Goal: Information Seeking & Learning: Check status

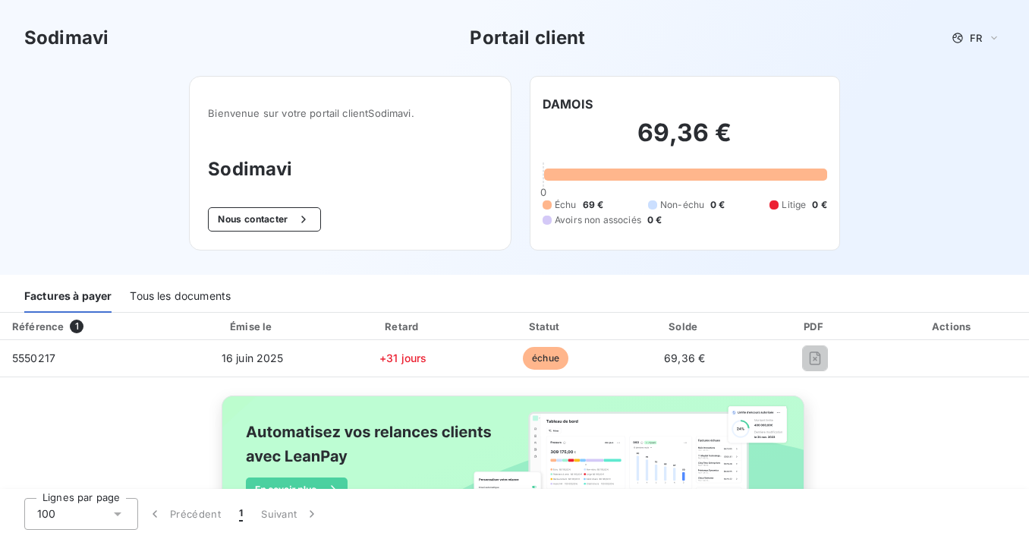
click at [176, 294] on div "Tous les documents" at bounding box center [180, 297] width 101 height 32
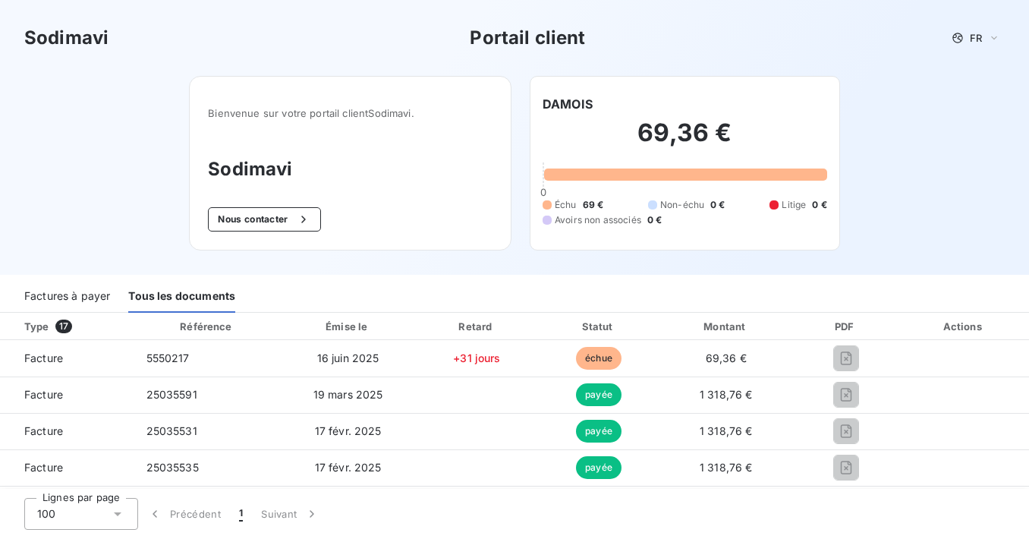
click at [340, 331] on div "Émise le" at bounding box center [348, 326] width 128 height 15
click at [349, 320] on div "Émise le" at bounding box center [348, 326] width 128 height 15
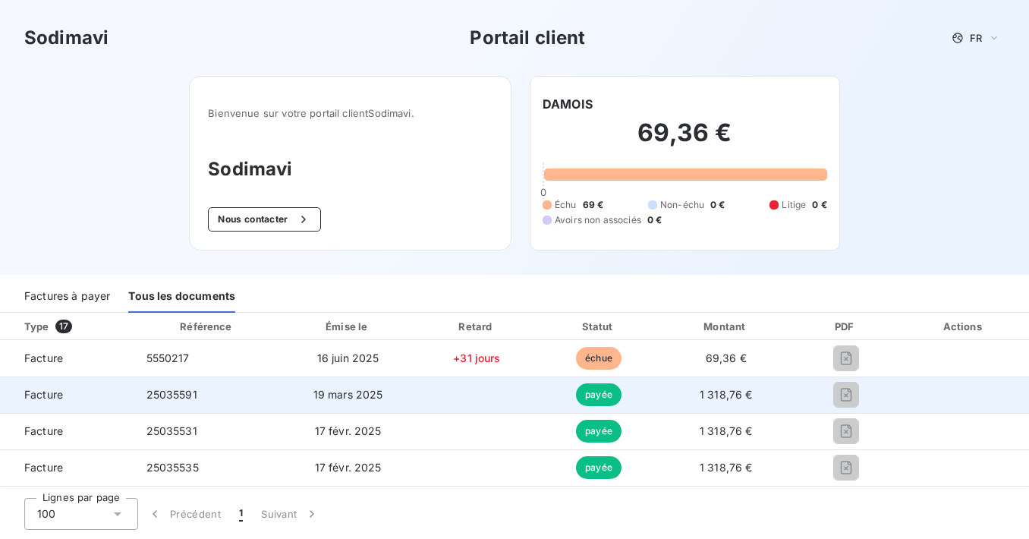
click at [431, 391] on td at bounding box center [477, 394] width 124 height 36
click at [601, 390] on span "payée" at bounding box center [599, 394] width 46 height 23
click at [240, 390] on td "25035591" at bounding box center [207, 394] width 147 height 36
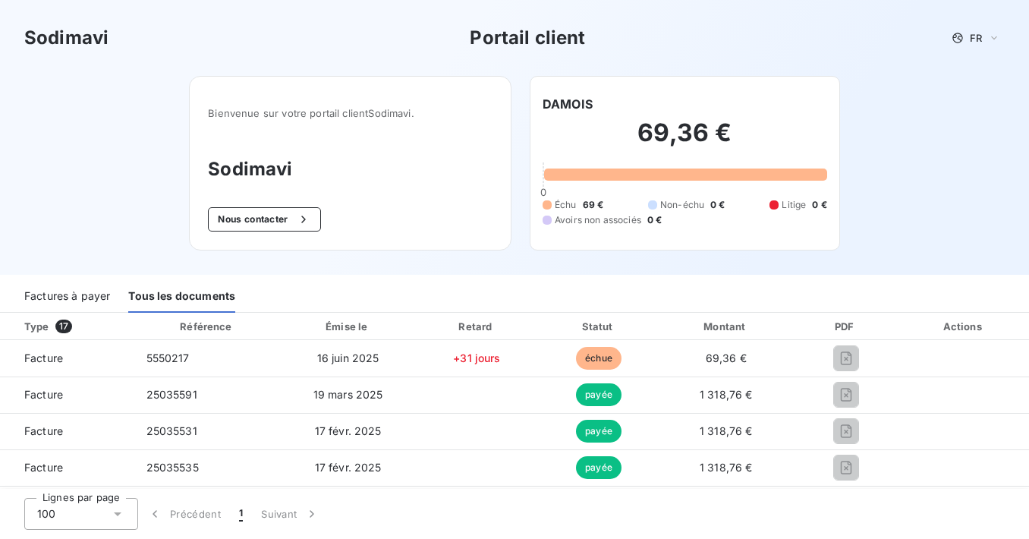
click at [108, 296] on div "Factures à payer" at bounding box center [67, 297] width 86 height 32
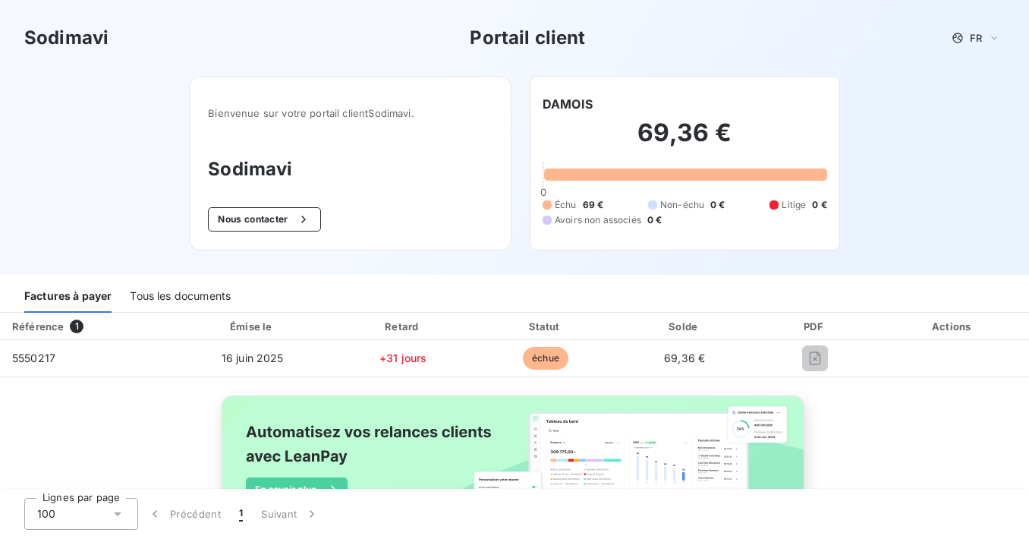
click at [216, 297] on div "Tous les documents" at bounding box center [180, 297] width 101 height 32
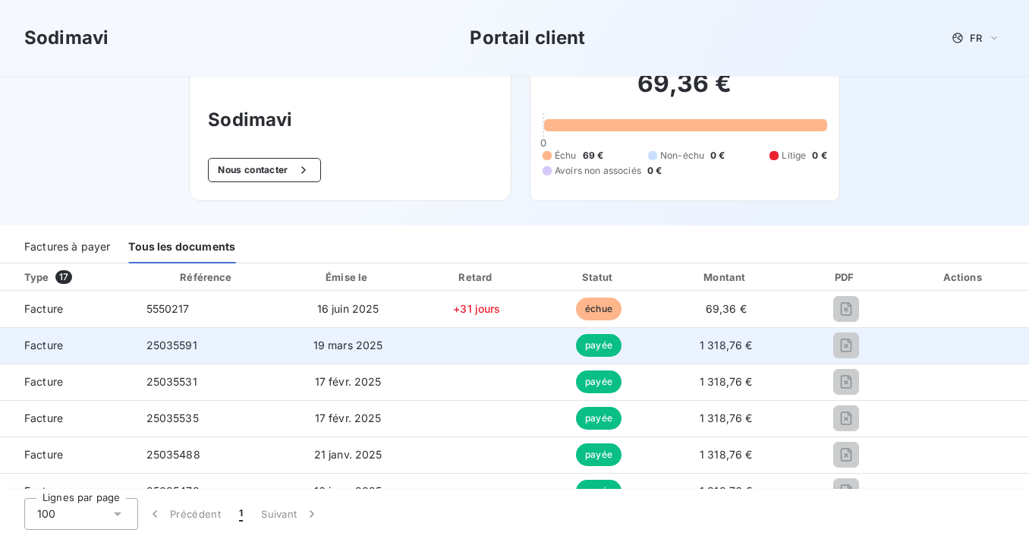
scroll to position [76, 0]
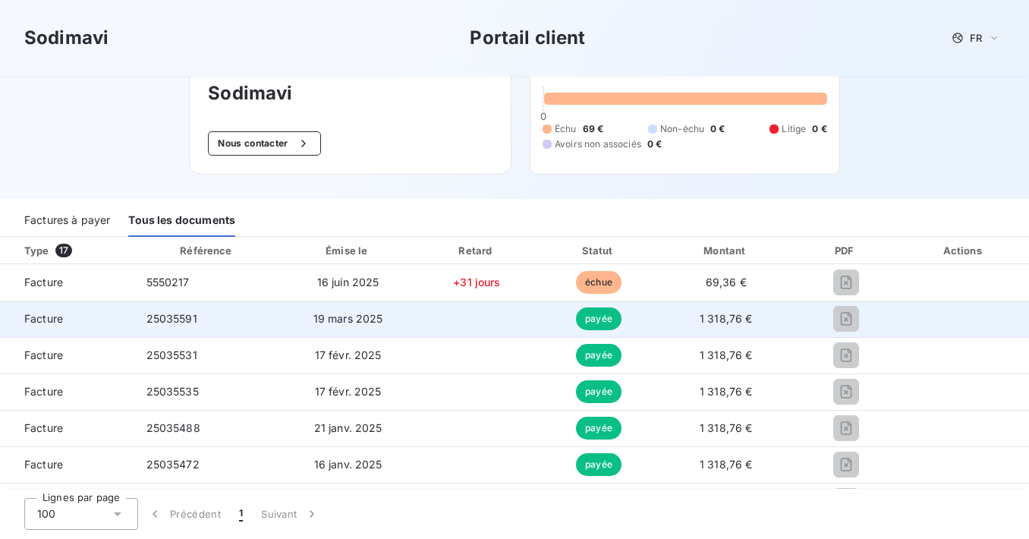
click at [183, 310] on td "25035591" at bounding box center [207, 319] width 147 height 36
click at [576, 314] on span "payée" at bounding box center [599, 318] width 46 height 23
click at [650, 320] on tr "Facture 25035591 19 mars 2025 payée 1 318,76 €" at bounding box center [514, 319] width 1029 height 36
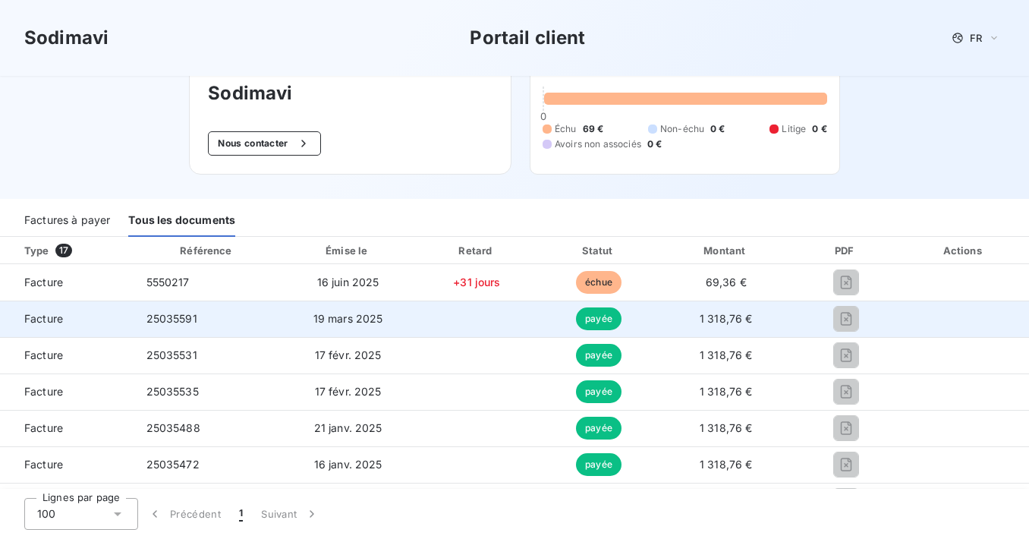
click at [700, 322] on span "1 318,76 €" at bounding box center [726, 318] width 53 height 13
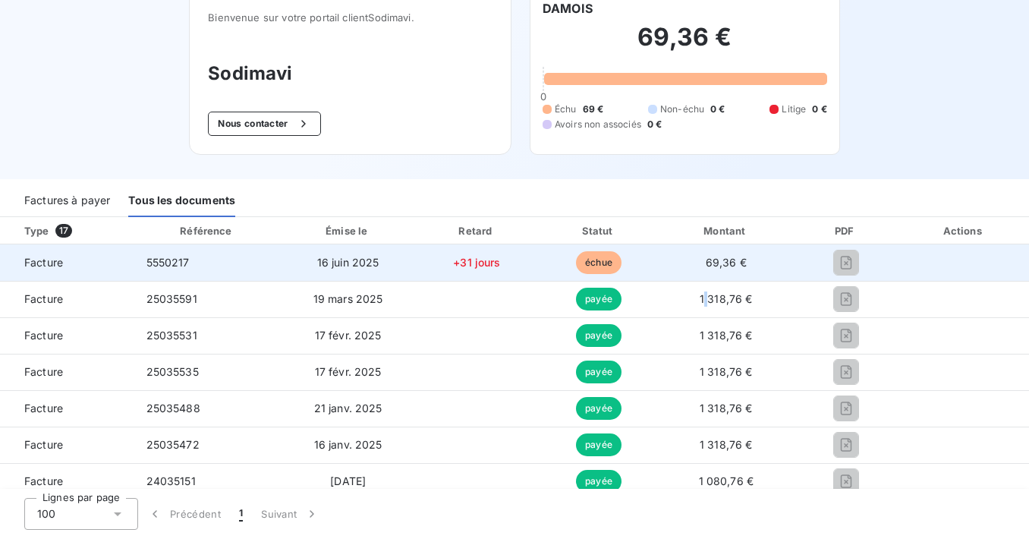
scroll to position [0, 0]
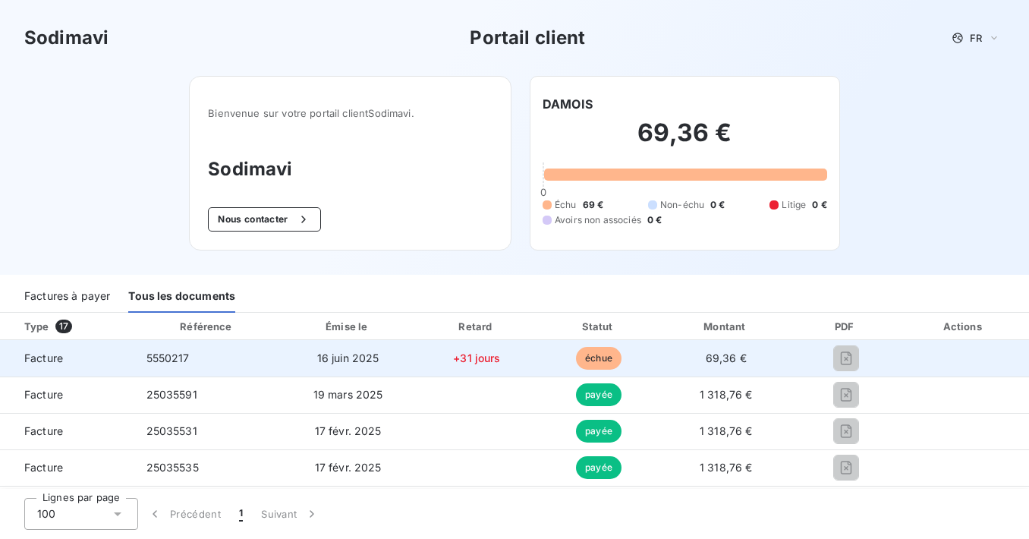
click at [225, 359] on td "5550217" at bounding box center [207, 358] width 147 height 36
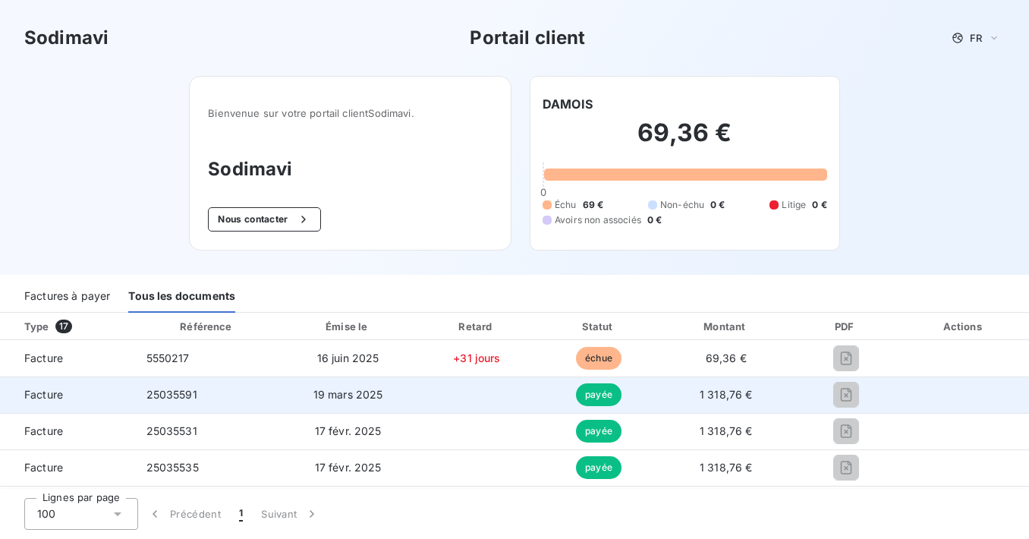
click at [184, 395] on span "25035591" at bounding box center [171, 394] width 51 height 13
click at [700, 390] on span "1 318,76 €" at bounding box center [726, 394] width 53 height 13
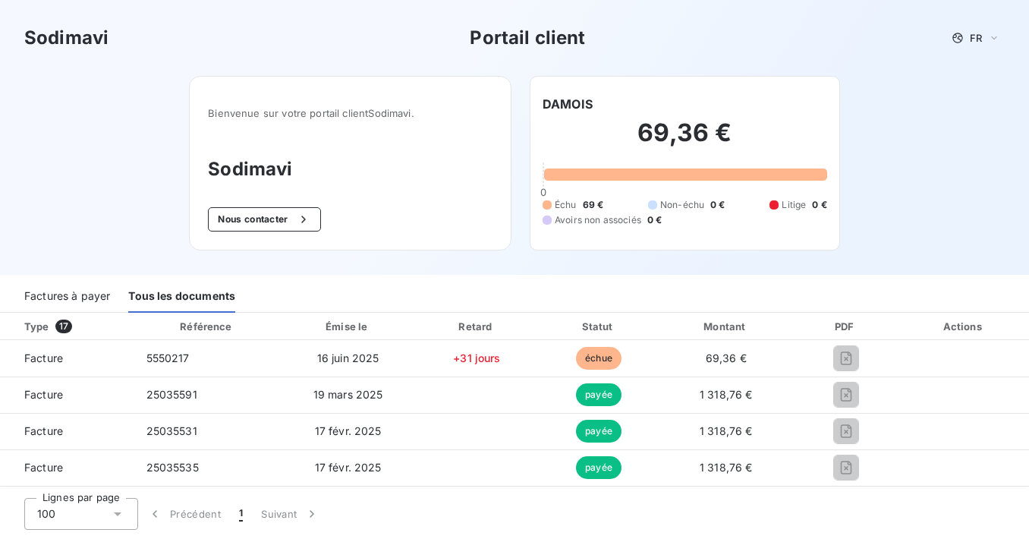
click at [587, 220] on span "Avoirs non associés" at bounding box center [598, 220] width 87 height 14
click at [589, 201] on span "69 €" at bounding box center [593, 205] width 21 height 14
drag, startPoint x: 584, startPoint y: 161, endPoint x: 348, endPoint y: 90, distance: 245.8
click at [582, 159] on h2 "69,36 €" at bounding box center [685, 141] width 285 height 46
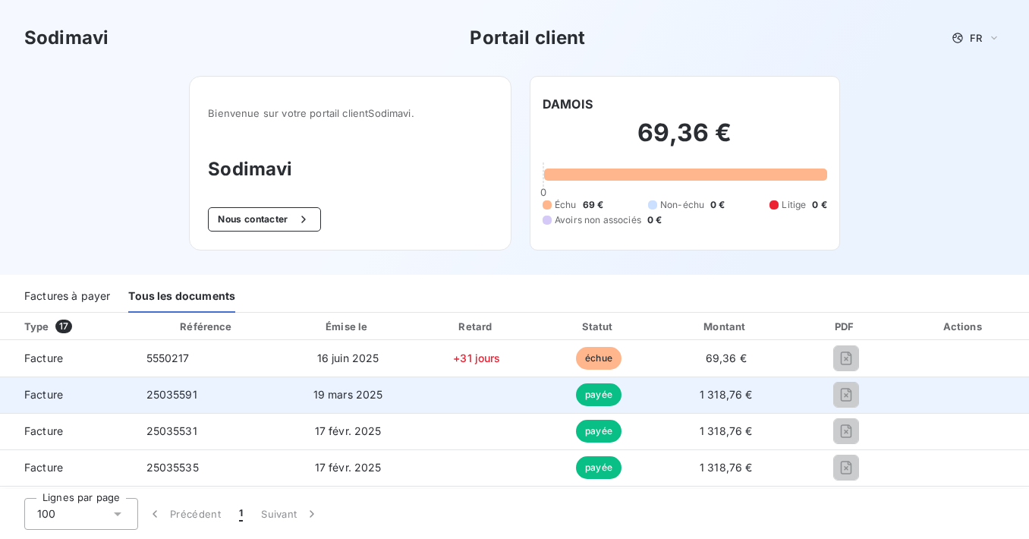
click at [111, 389] on span "Facture" at bounding box center [67, 394] width 110 height 15
